Goal: Communication & Community: Answer question/provide support

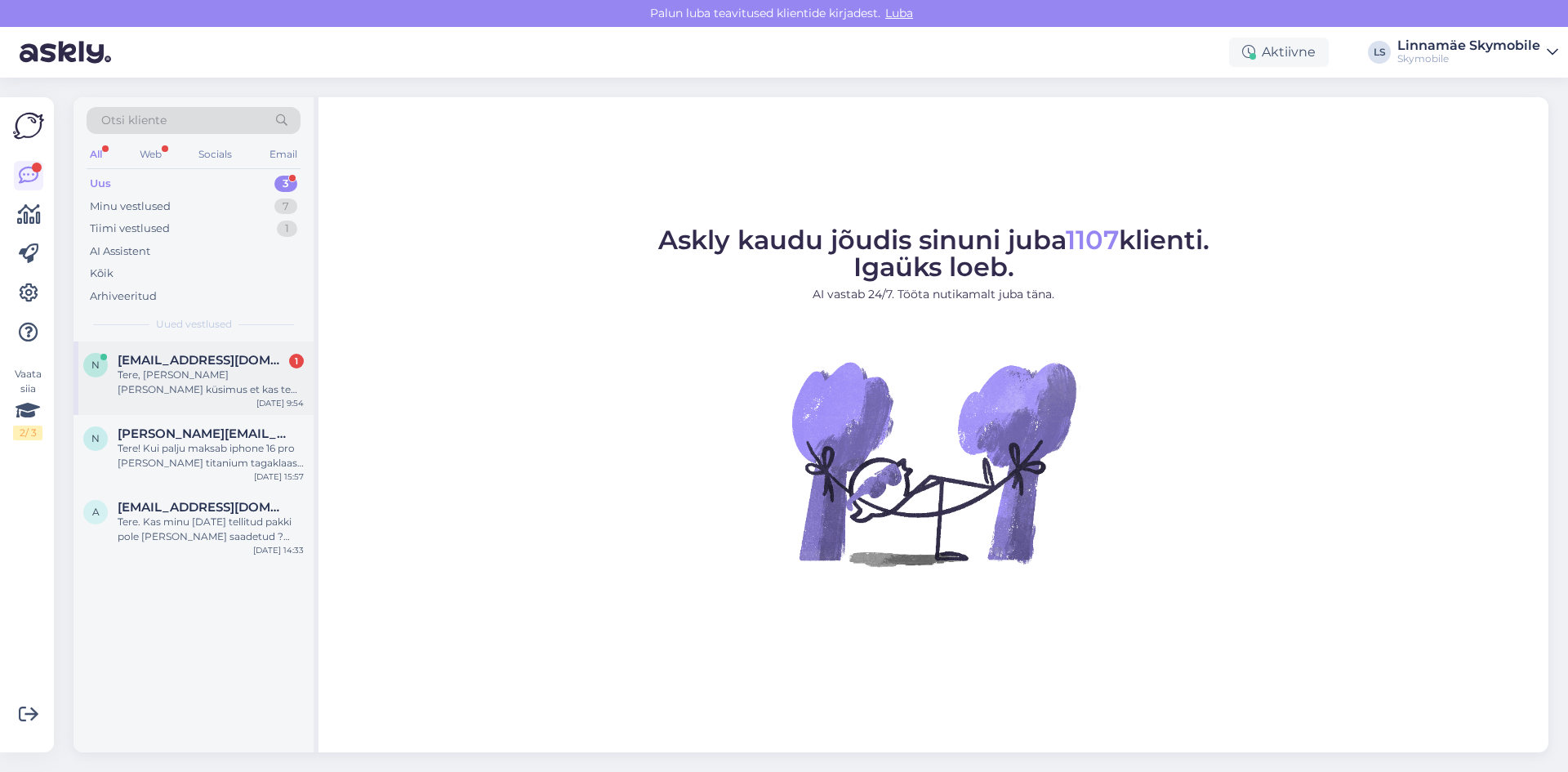
click at [192, 375] on div "Tere, mull tekkis küsimus et kas te asute pirital või viimsis. pirital oleks id…" at bounding box center [211, 382] width 186 height 29
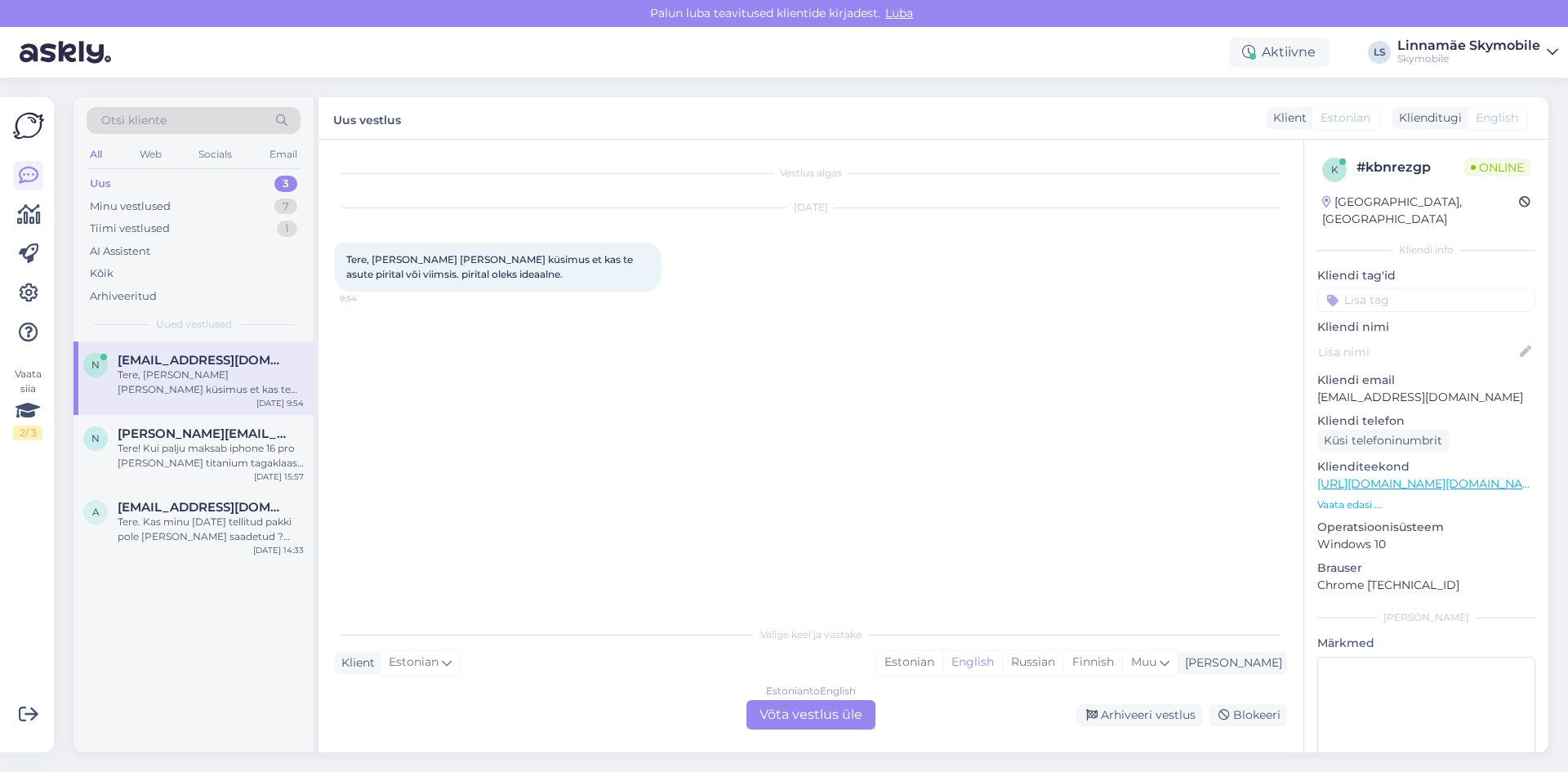
click at [813, 454] on div "Vestlus algas Sep 22 2025 Tere, mull tekkis küsimus et kas te asute pirital või…" at bounding box center [818, 379] width 967 height 447
click at [943, 664] on div "Estonian" at bounding box center [909, 663] width 66 height 25
click at [831, 716] on div "Estonian to Estonian Võta vestlus üle" at bounding box center [810, 715] width 129 height 29
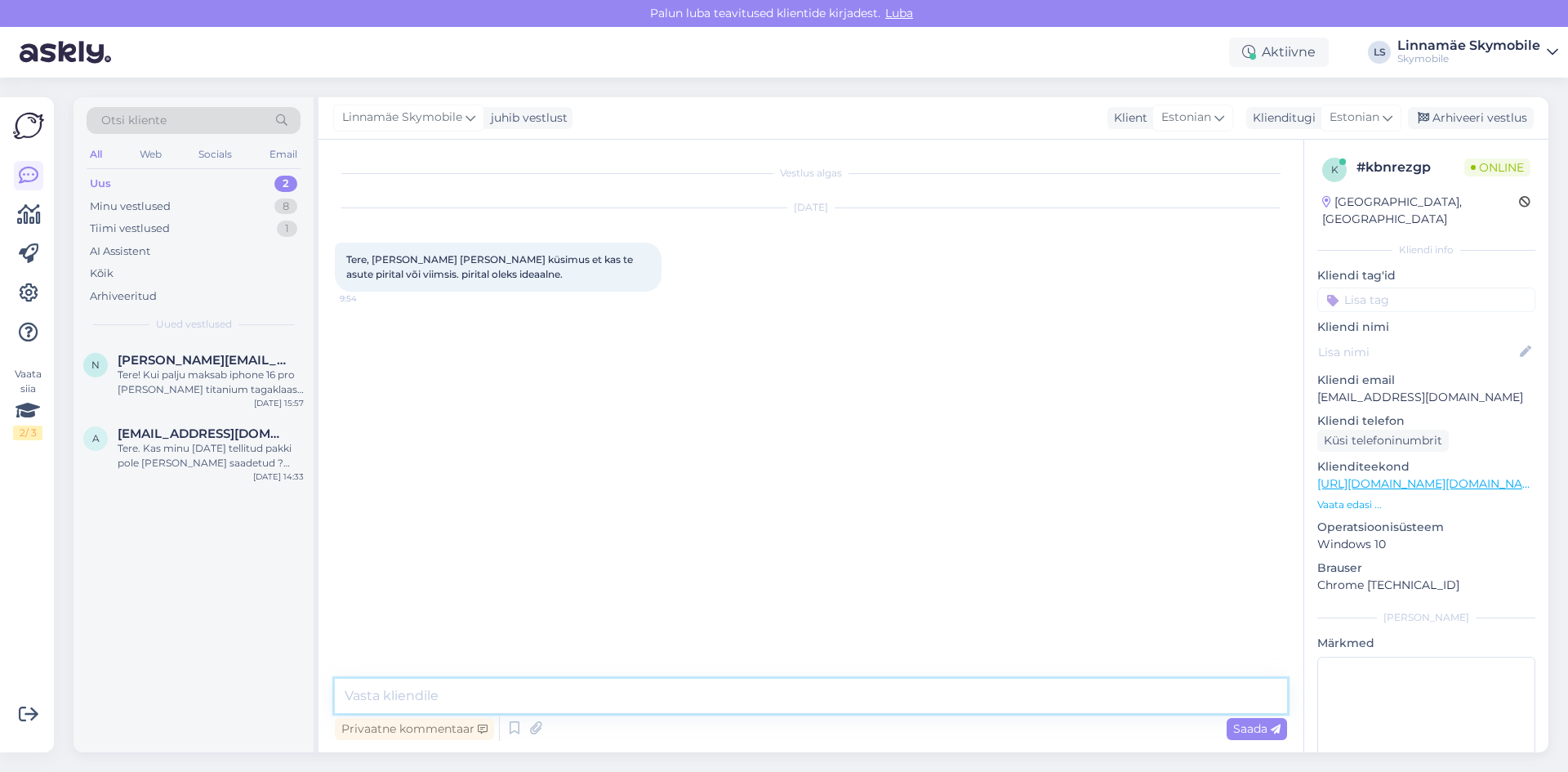
click at [596, 696] on textarea at bounding box center [810, 695] width 952 height 34
paste textarea "https://skymobile.ee/#findUs"
type textarea "Tere.Kahjuks pirital ja viimsis meid ei ole.Meie esinduste asukohad võib vaadat…"
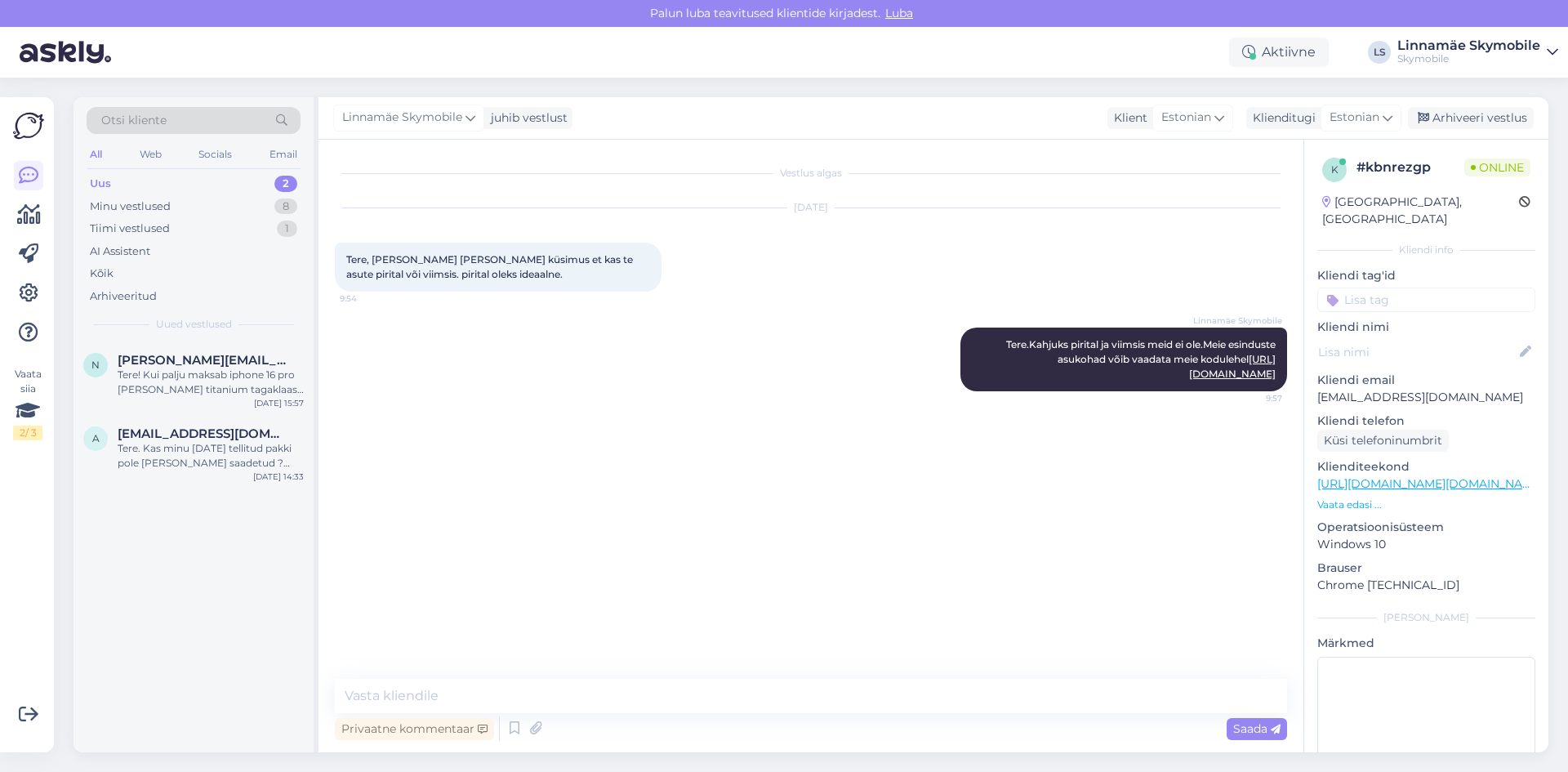
click at [891, 555] on div "Vestlus algas Sep 22 2025 Tere, mull tekkis küsimus et kas te asute pirital või…" at bounding box center [818, 410] width 967 height 508
click at [946, 537] on div "Vestlus algas Sep 22 2025 Tere, mull tekkis küsimus et kas te asute pirital või…" at bounding box center [818, 410] width 967 height 508
click at [766, 344] on div "Linnamäe Skymobile Tere.Kahjuks pirital ja viimsis meid ei ole.Meie esinduste a…" at bounding box center [810, 359] width 952 height 100
click at [622, 409] on div "Vestlus algas Sep 22 2025 Tere, mull tekkis küsimus et kas te asute pirital või…" at bounding box center [818, 410] width 967 height 508
click at [122, 371] on div "Tere! Kui palju maksab iphone 16 pro max white titanium tagaklaasi vahetus? Ori…" at bounding box center [211, 382] width 186 height 29
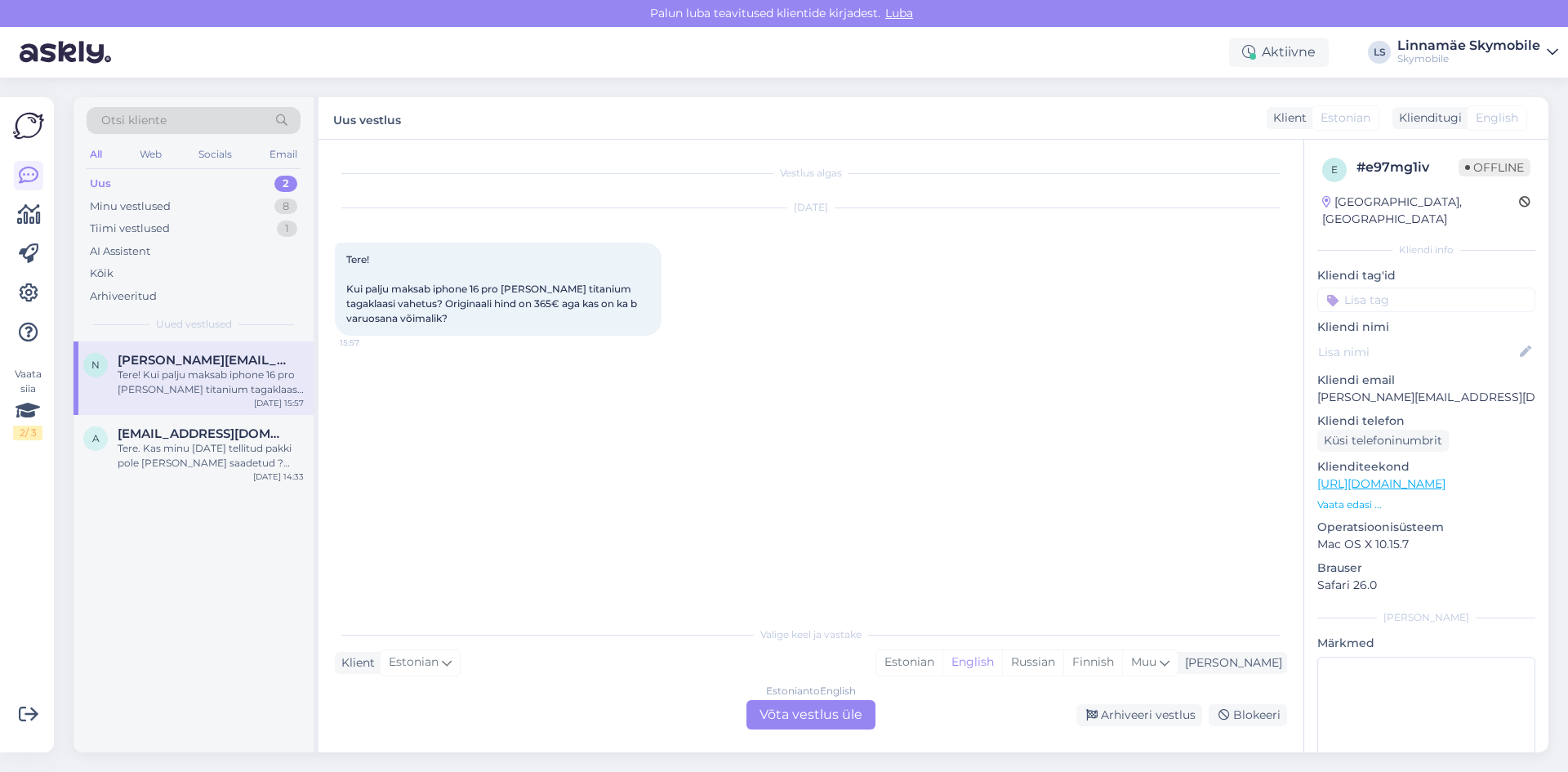
click at [499, 429] on div "Vestlus algas Sep 19 2025 Tere! Kui palju maksab iphone 16 pro max white titani…" at bounding box center [818, 379] width 967 height 447
click at [218, 445] on div "Tere. Kas minu [DATE] tellitud pakki pole [PERSON_NAME] saadetud ? Tellimus #28…" at bounding box center [211, 456] width 186 height 29
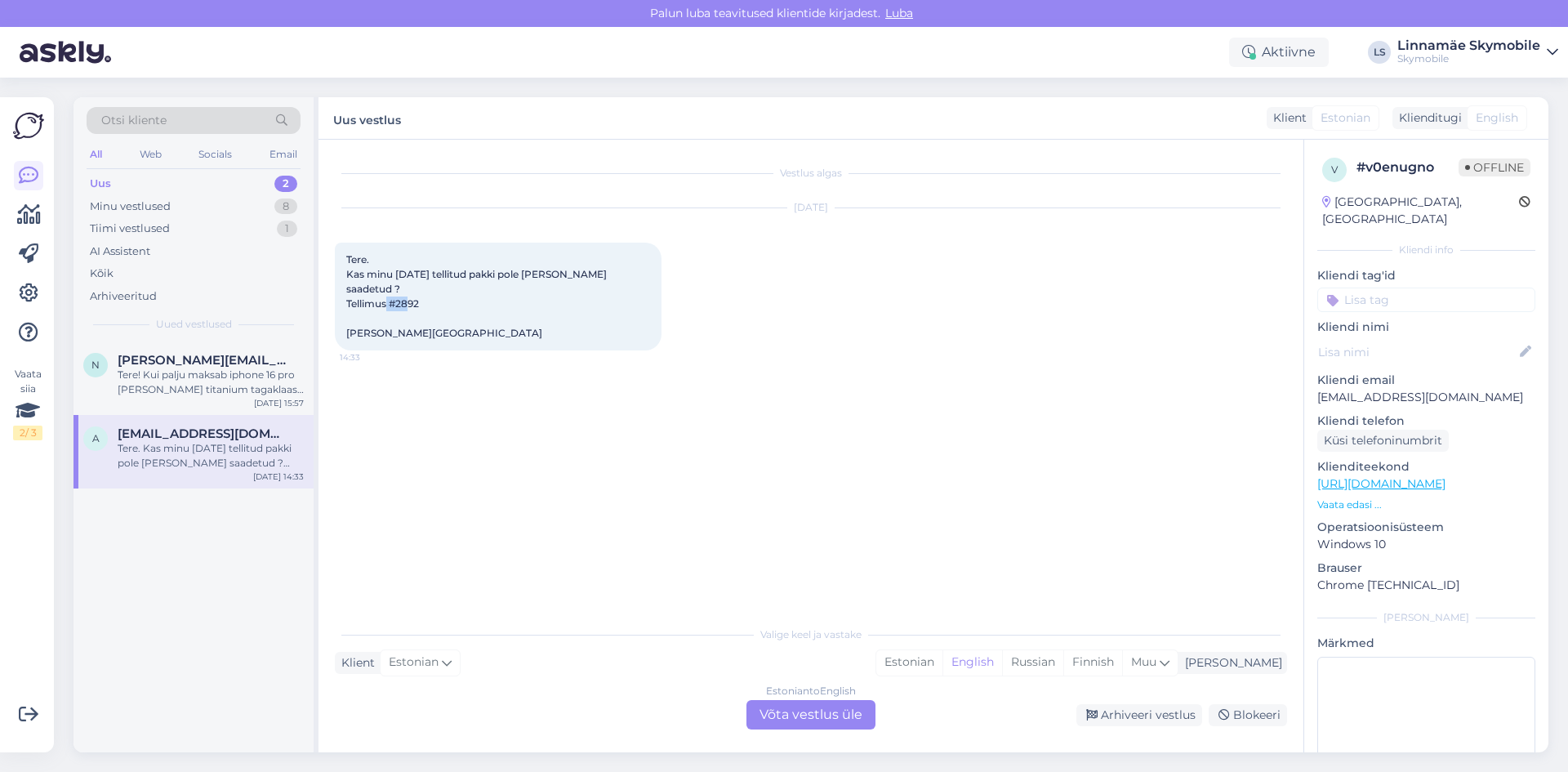
drag, startPoint x: 419, startPoint y: 286, endPoint x: 398, endPoint y: 291, distance: 21.6
click at [398, 291] on span "Tere. Kas minu [DATE] tellitud pakki pole [PERSON_NAME] saadetud ? Tellimus #28…" at bounding box center [477, 295] width 263 height 85
drag, startPoint x: 403, startPoint y: 330, endPoint x: 357, endPoint y: 336, distance: 46.4
click at [357, 336] on span "Tere. Kas minu [DATE] tellitud pakki pole [PERSON_NAME] saadetud ? Tellimus #28…" at bounding box center [477, 295] width 263 height 85
click at [408, 329] on div "Tere. Kas minu 4. sept 2025 tellitud pakki pole teele saadetud ? Tellimus #2892…" at bounding box center [498, 296] width 327 height 108
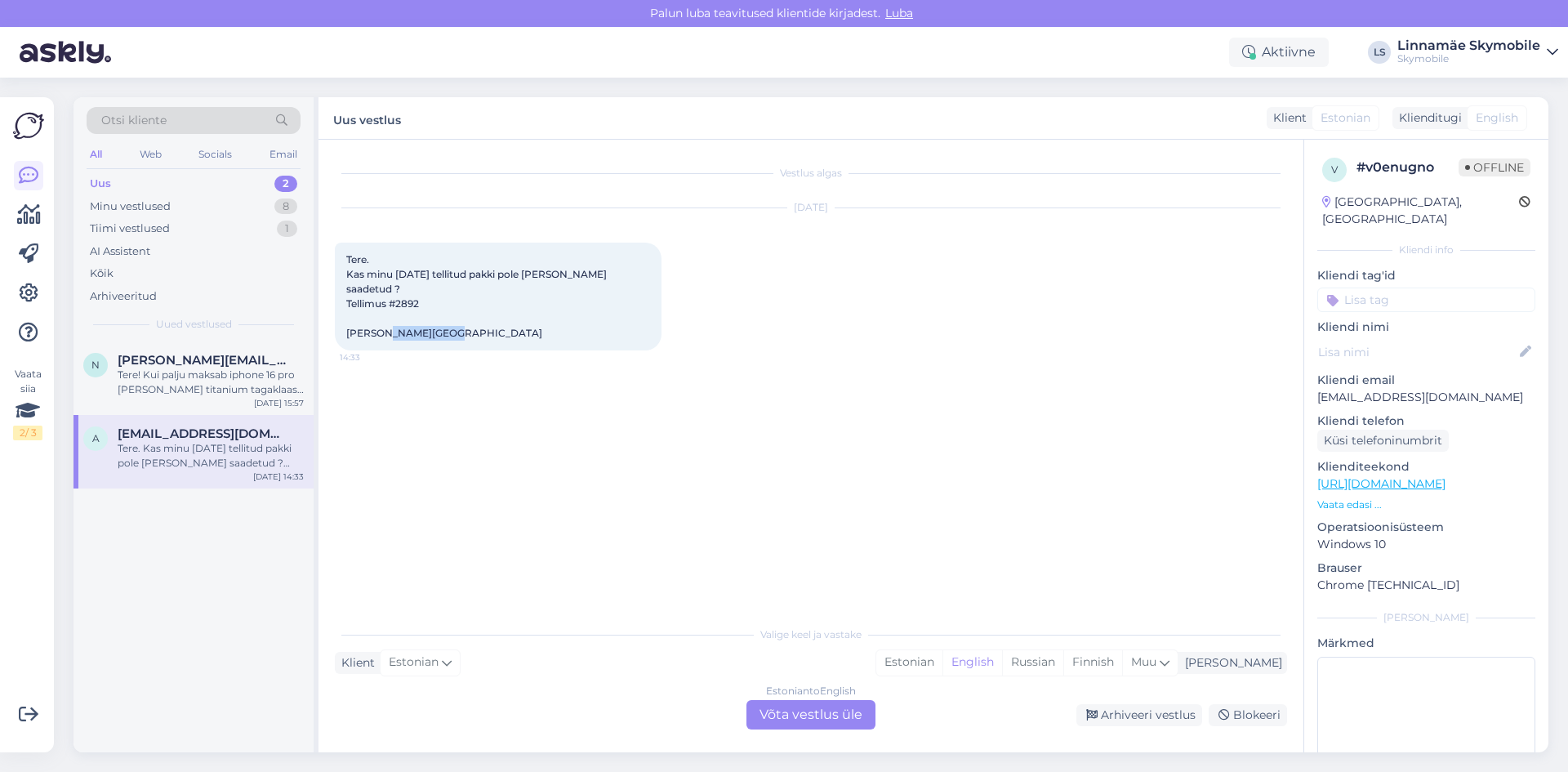
drag, startPoint x: 392, startPoint y: 336, endPoint x: 345, endPoint y: 334, distance: 47.0
click at [345, 334] on div "Tere. Kas minu 4. sept 2025 tellitud pakki pole teele saadetud ? Tellimus #2892…" at bounding box center [498, 296] width 327 height 108
copy span "Argo Valdna"
click at [632, 331] on div "Tere. Kas minu 4. sept 2025 tellitud pakki pole teele saadetud ? Tellimus #2892…" at bounding box center [498, 296] width 327 height 108
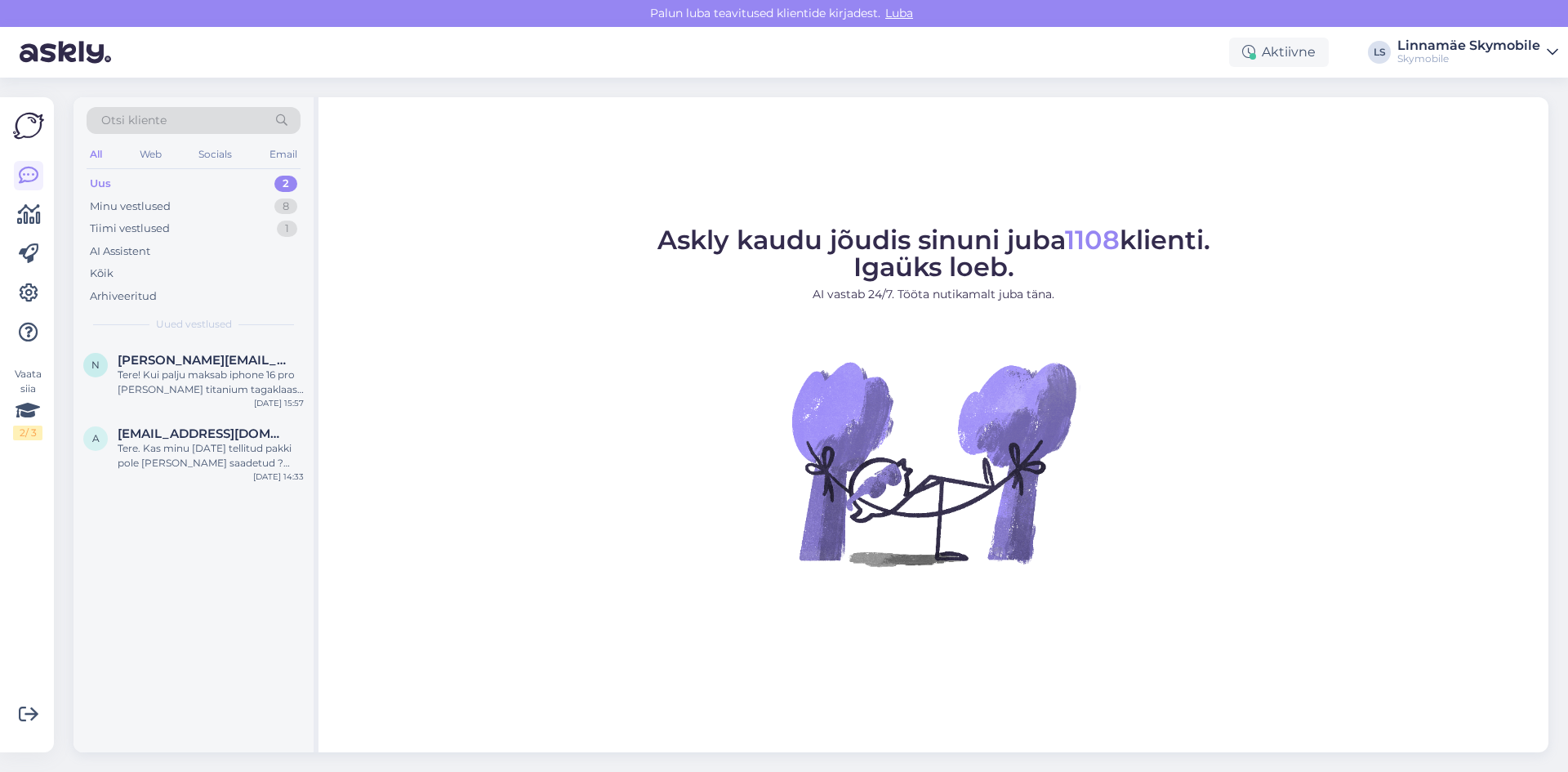
click at [1008, 232] on span "Askly kaudu jõudis sinuni juba 1108 klienti. Igaüks loeb." at bounding box center [934, 253] width 553 height 59
click at [199, 382] on div "Tere! Kui palju maksab iphone 16 pro [PERSON_NAME] titanium tagaklaasi vahetus?…" at bounding box center [211, 382] width 186 height 29
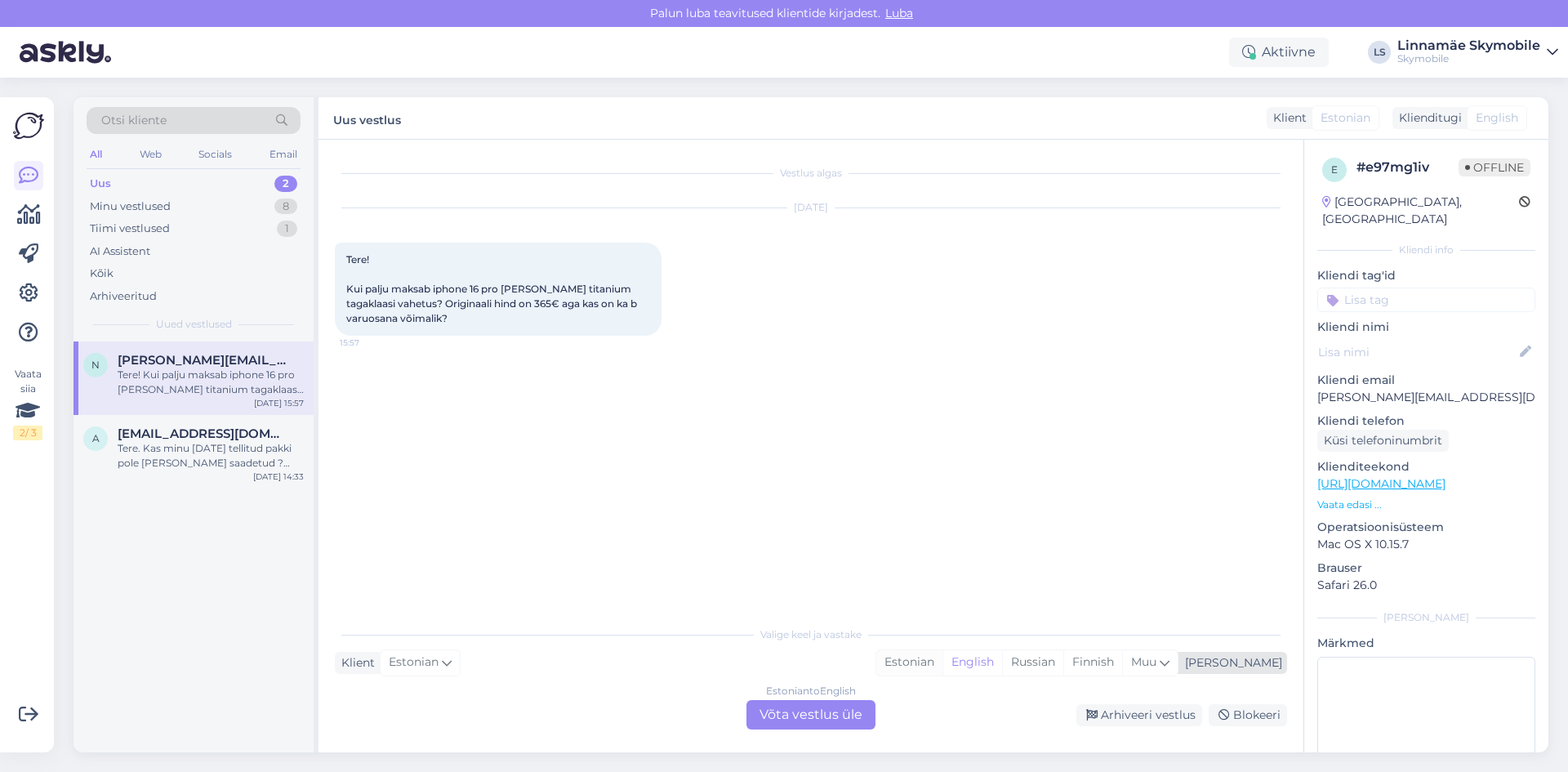
click at [943, 657] on div "Estonian" at bounding box center [909, 663] width 66 height 25
click at [846, 712] on div "Estonian to Estonian Võta vestlus üle" at bounding box center [810, 715] width 129 height 29
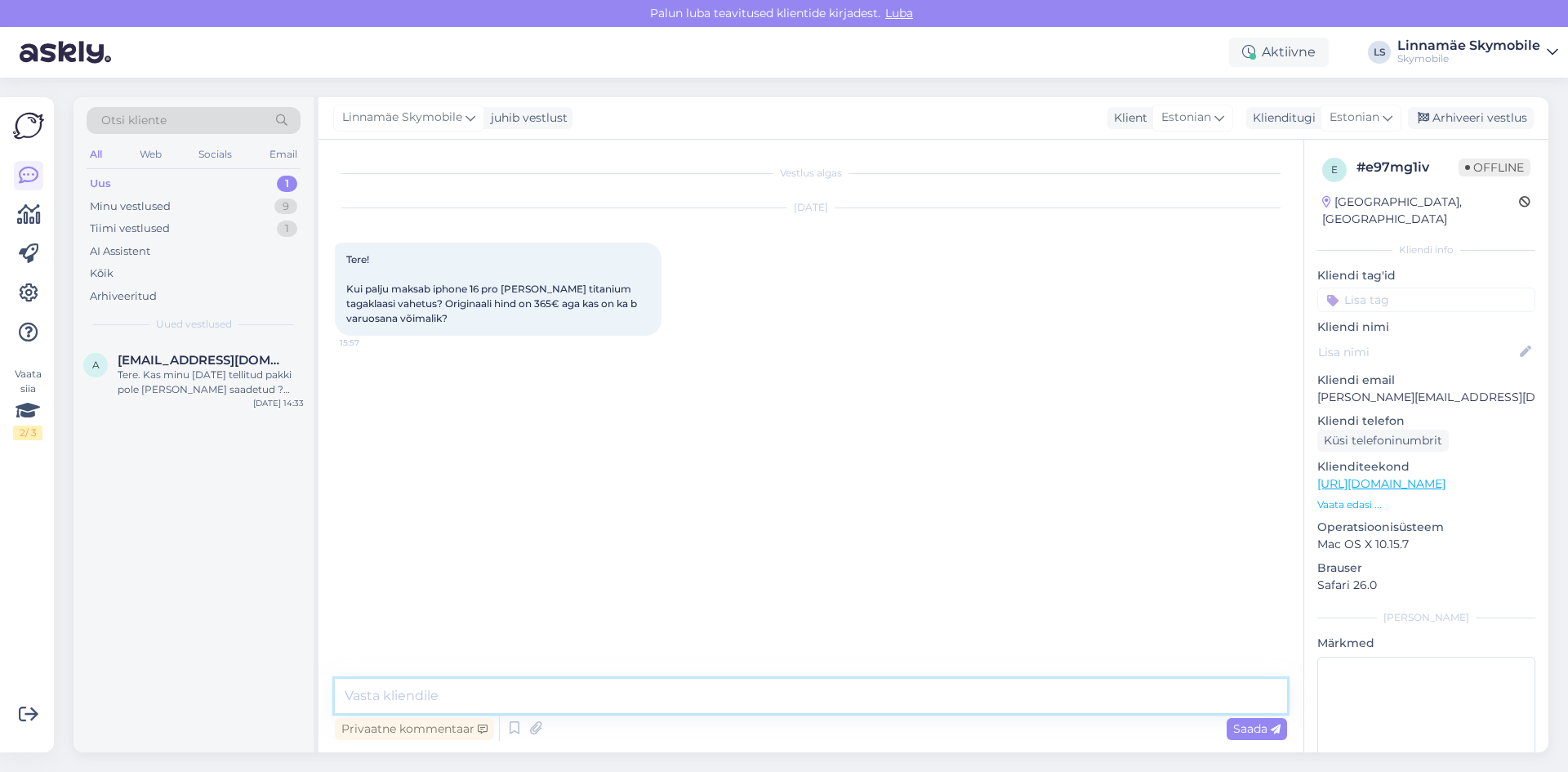
click at [516, 695] on textarea at bounding box center [810, 695] width 952 height 34
type textarea "Tere. Analoog tagaklaasi hind 130 eurot"
click at [164, 186] on div "Uus 1" at bounding box center [193, 184] width 214 height 23
click at [635, 430] on div "Sep 22 2025 Linnamäe Skymobile Tere. Analoog tagaklaasi hind 130 eurot 10:28" at bounding box center [810, 405] width 952 height 105
